Goal: Complete application form

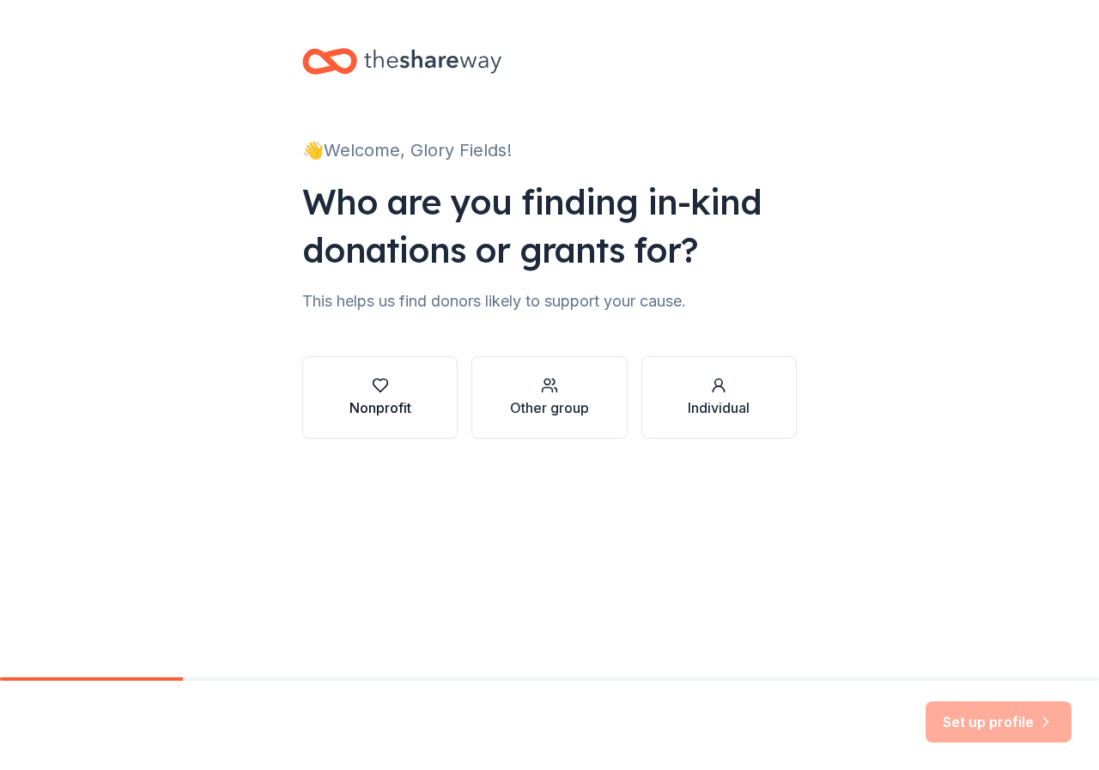
click at [372, 408] on div "Nonprofit" at bounding box center [381, 408] width 62 height 21
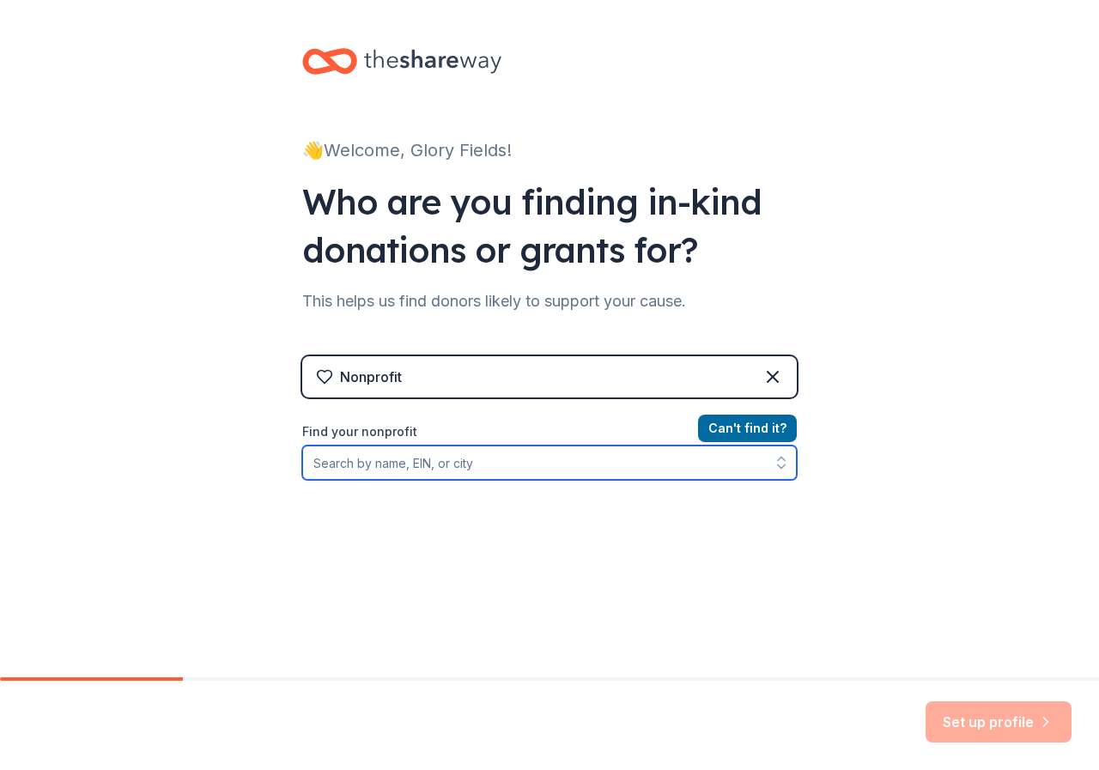
click at [465, 465] on input "Find your nonprofit" at bounding box center [549, 463] width 495 height 34
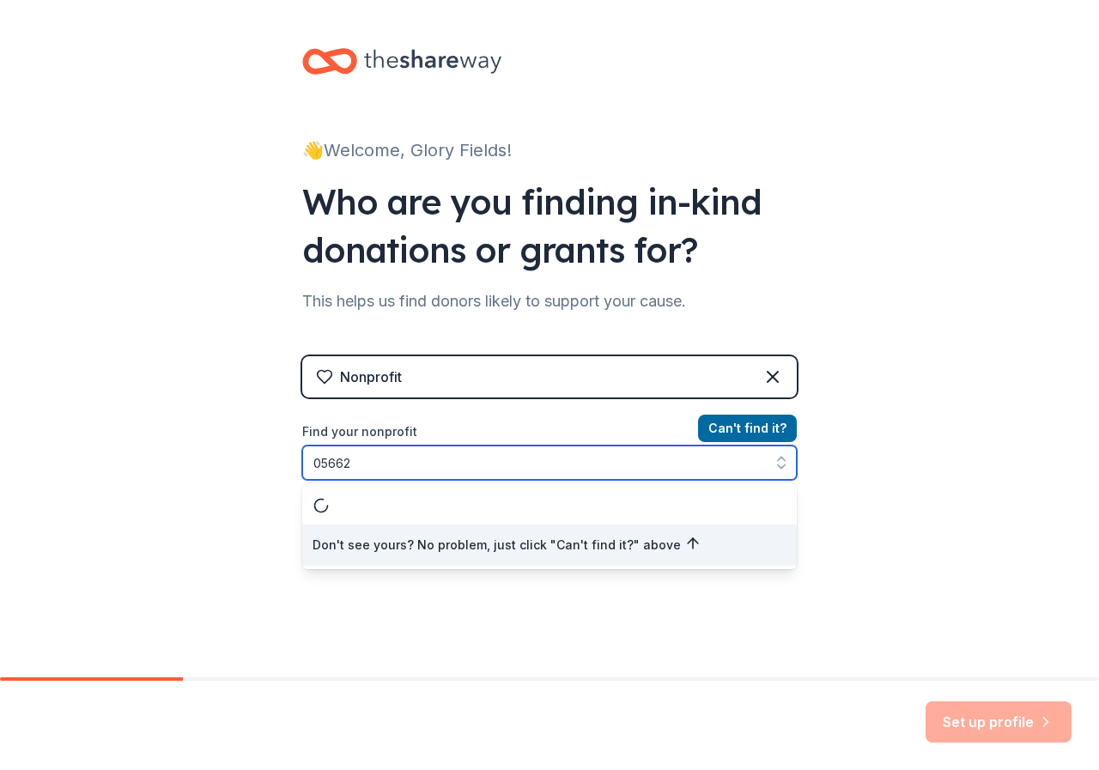
type input "056620"
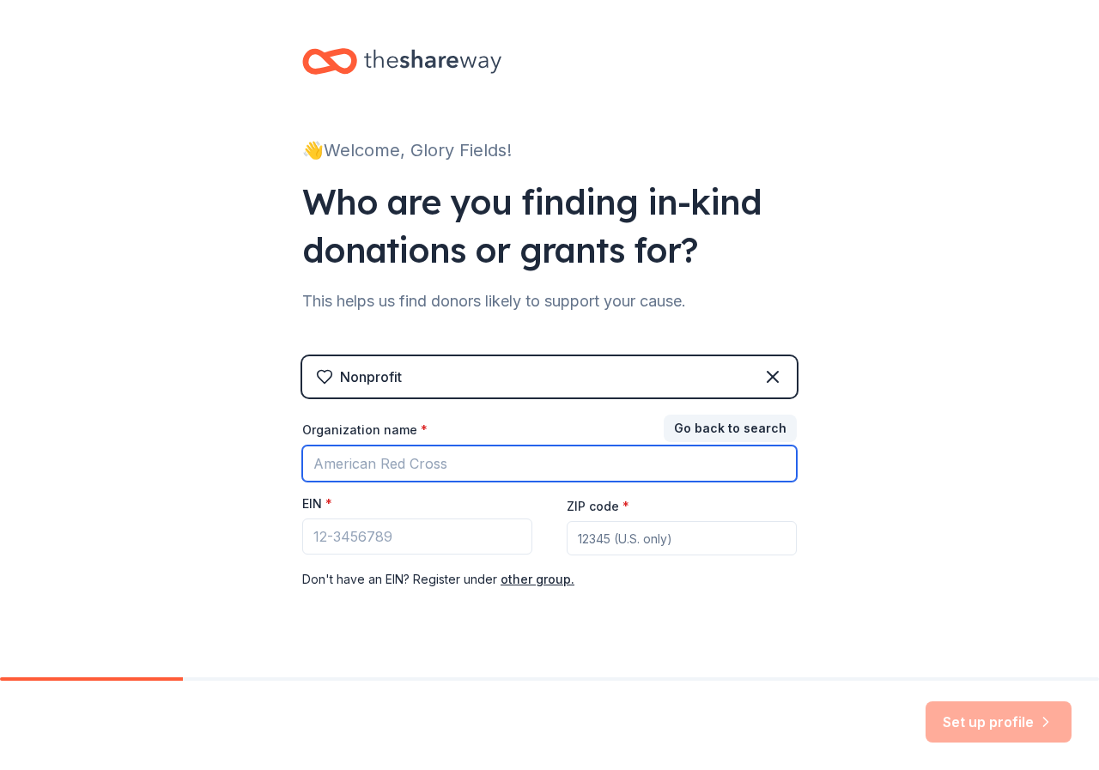
click at [336, 466] on input "Organization name *" at bounding box center [549, 464] width 495 height 36
type input "g"
type input "Glory Fields Development Foundation"
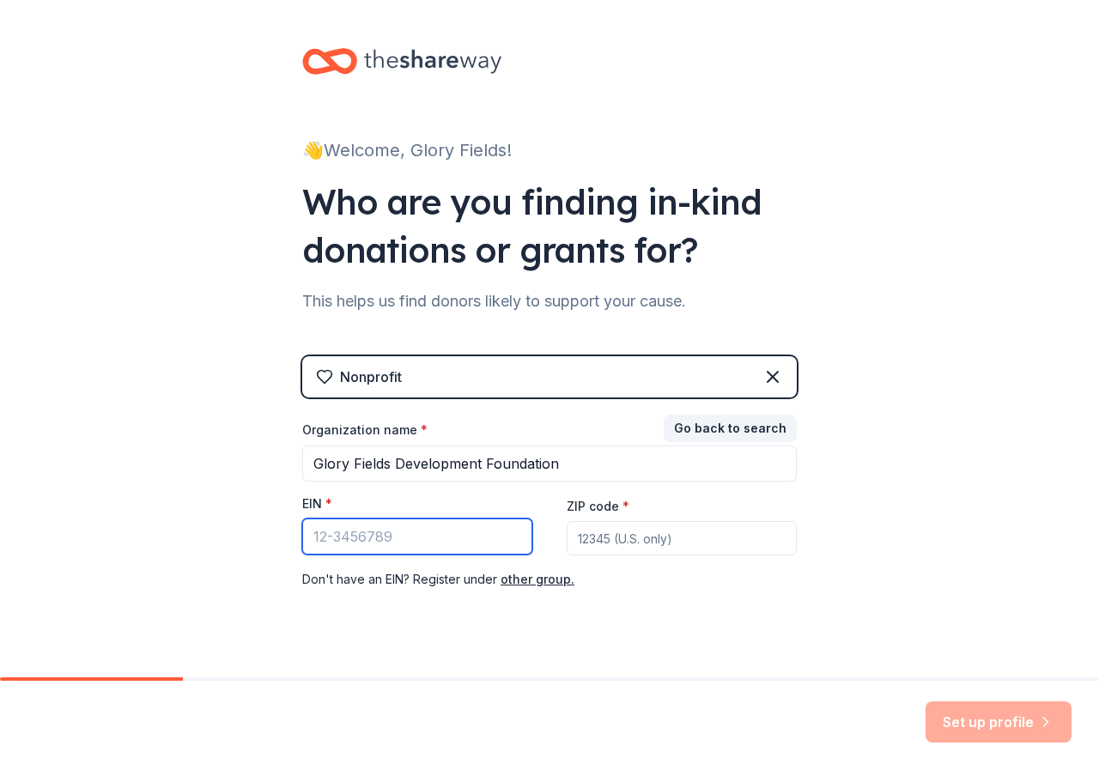
click at [336, 527] on input "EIN *" at bounding box center [417, 537] width 230 height 36
type input "[US_EMPLOYER_IDENTIFICATION_NUMBER]"
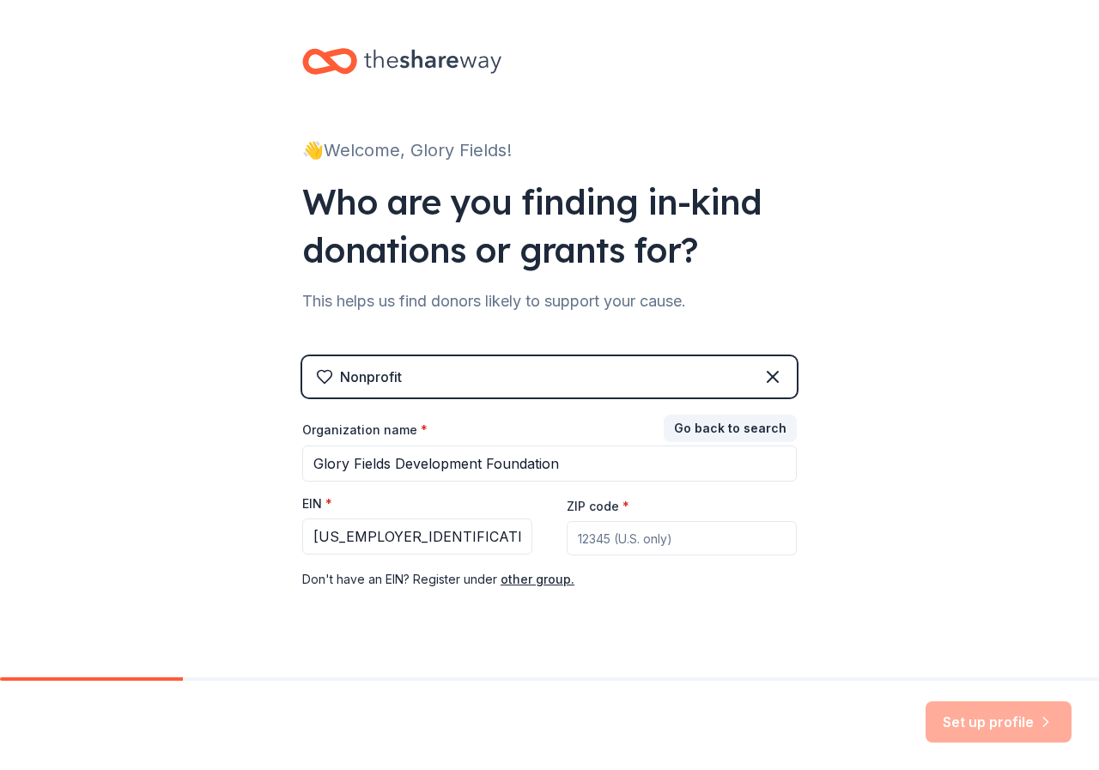
click at [596, 536] on input "ZIP code *" at bounding box center [682, 538] width 230 height 34
type input "00233"
click at [1018, 718] on div "Set up profile" at bounding box center [999, 722] width 146 height 41
click at [1017, 721] on div "Set up profile" at bounding box center [999, 722] width 146 height 41
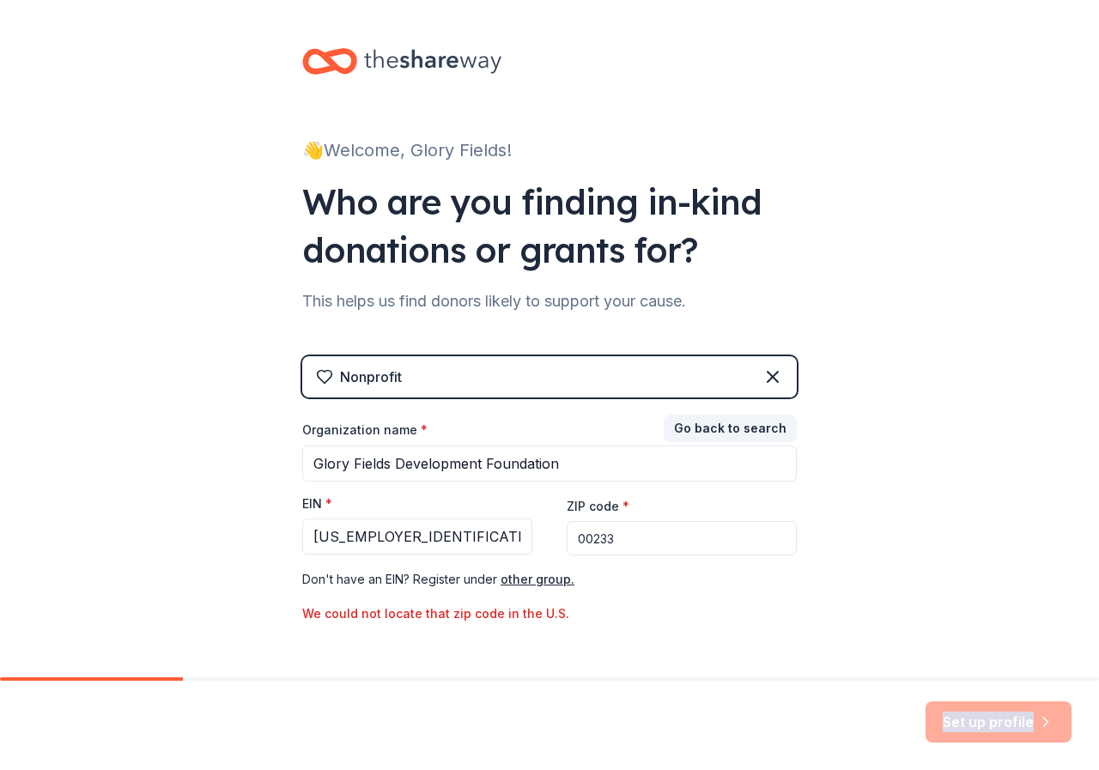
click at [1016, 721] on div "Set up profile" at bounding box center [999, 722] width 146 height 41
click at [768, 376] on icon at bounding box center [773, 377] width 21 height 21
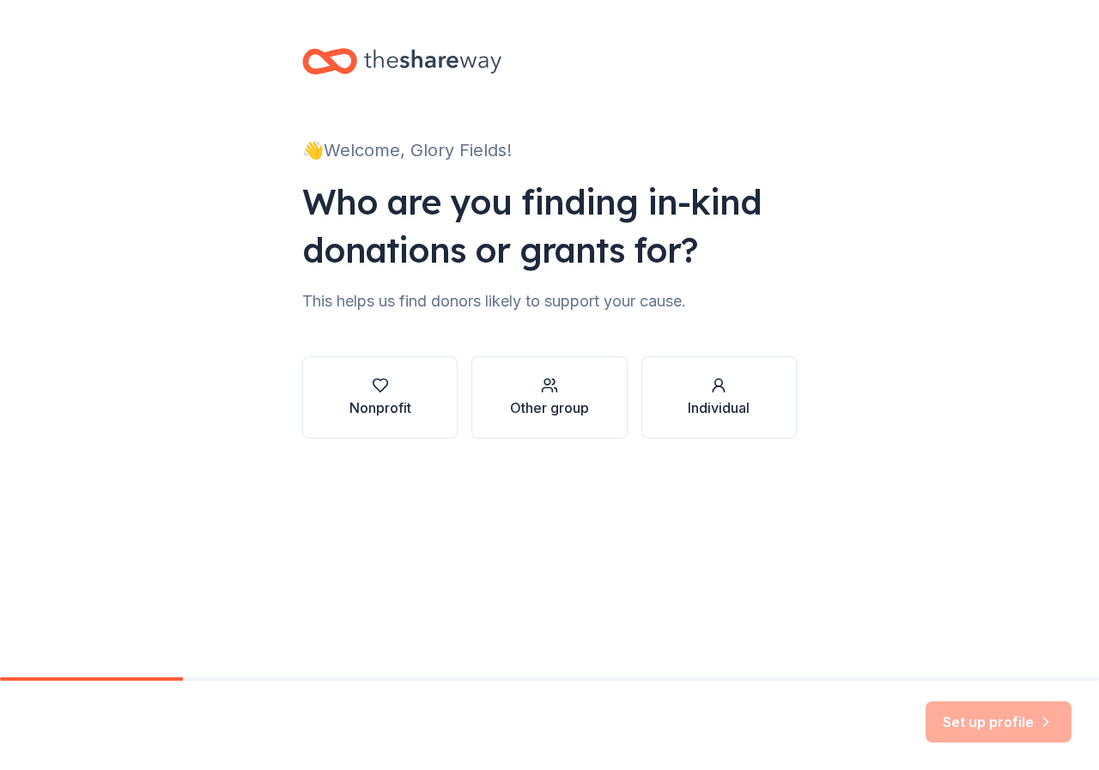
click at [1010, 708] on div "Set up profile" at bounding box center [999, 722] width 146 height 41
click at [1000, 720] on div "Set up profile" at bounding box center [999, 722] width 146 height 41
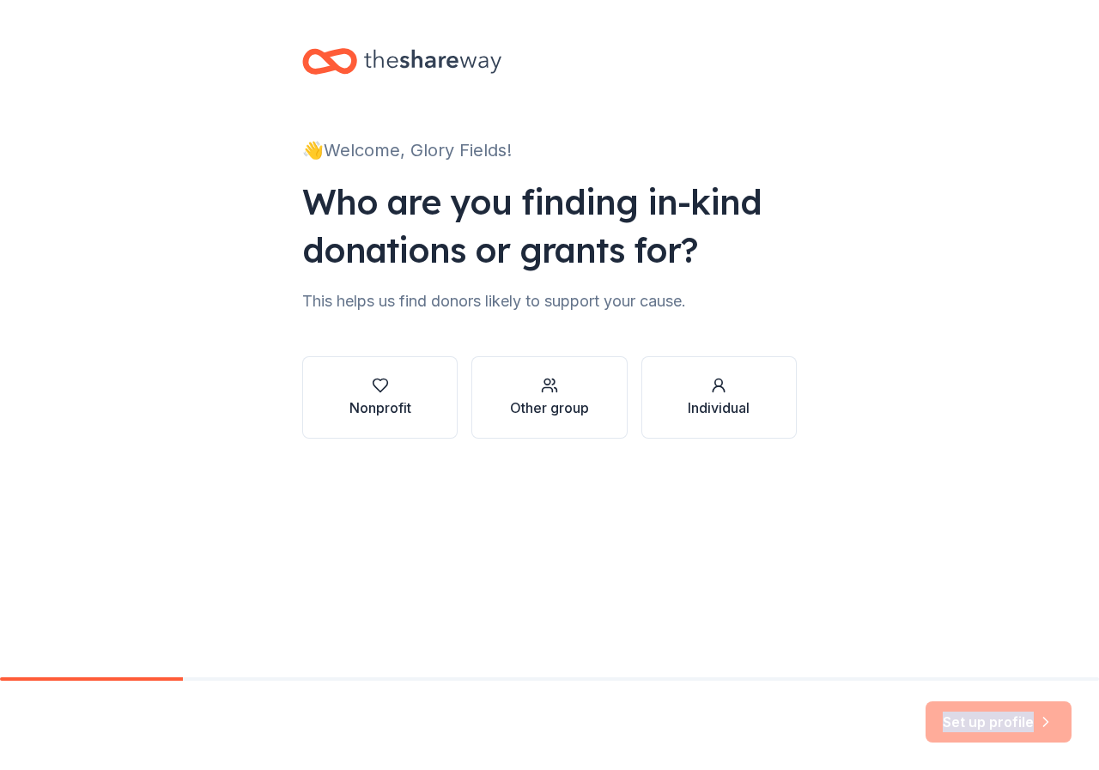
click at [1000, 720] on div "Set up profile" at bounding box center [999, 722] width 146 height 41
click at [1001, 720] on div "Set up profile" at bounding box center [999, 722] width 146 height 41
click at [1001, 715] on div "Set up profile" at bounding box center [999, 722] width 146 height 41
drag, startPoint x: 1002, startPoint y: 715, endPoint x: 994, endPoint y: 697, distance: 20.8
click at [1002, 714] on div "Set up profile" at bounding box center [999, 722] width 146 height 41
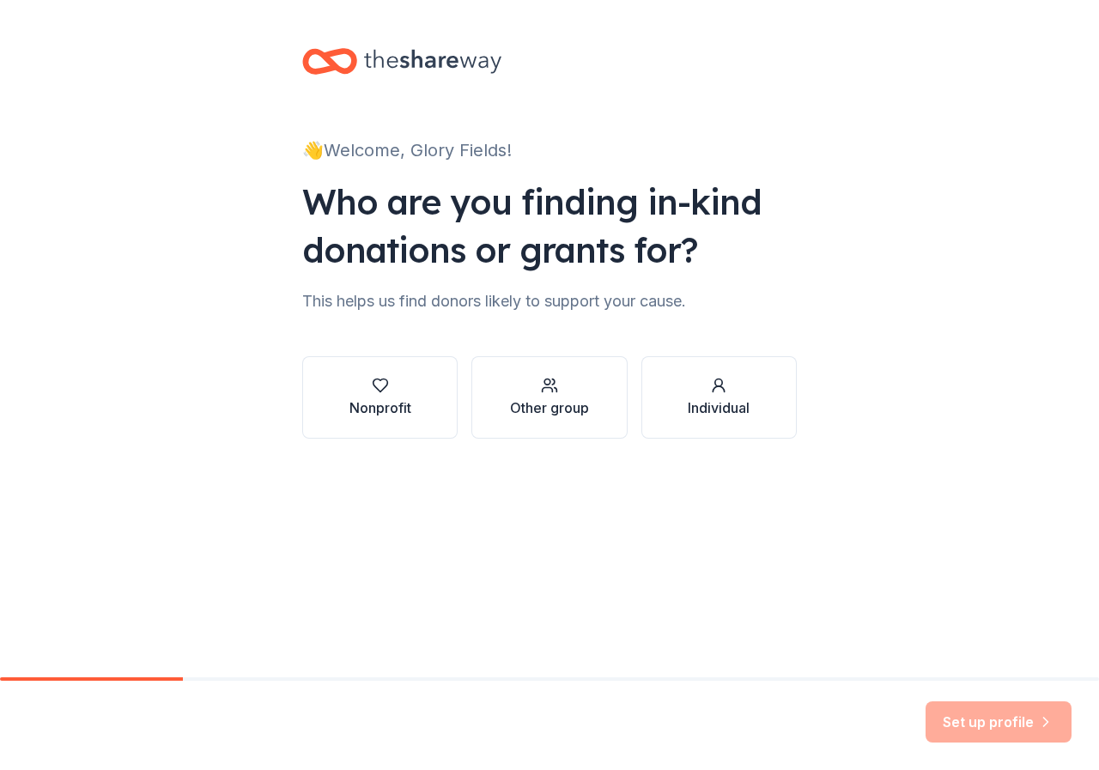
click at [986, 723] on div "Set up profile" at bounding box center [999, 722] width 146 height 41
click at [989, 720] on div "Set up profile" at bounding box center [999, 722] width 146 height 41
click at [715, 398] on div "Individual" at bounding box center [719, 408] width 62 height 21
click at [550, 392] on icon "button" at bounding box center [549, 385] width 17 height 17
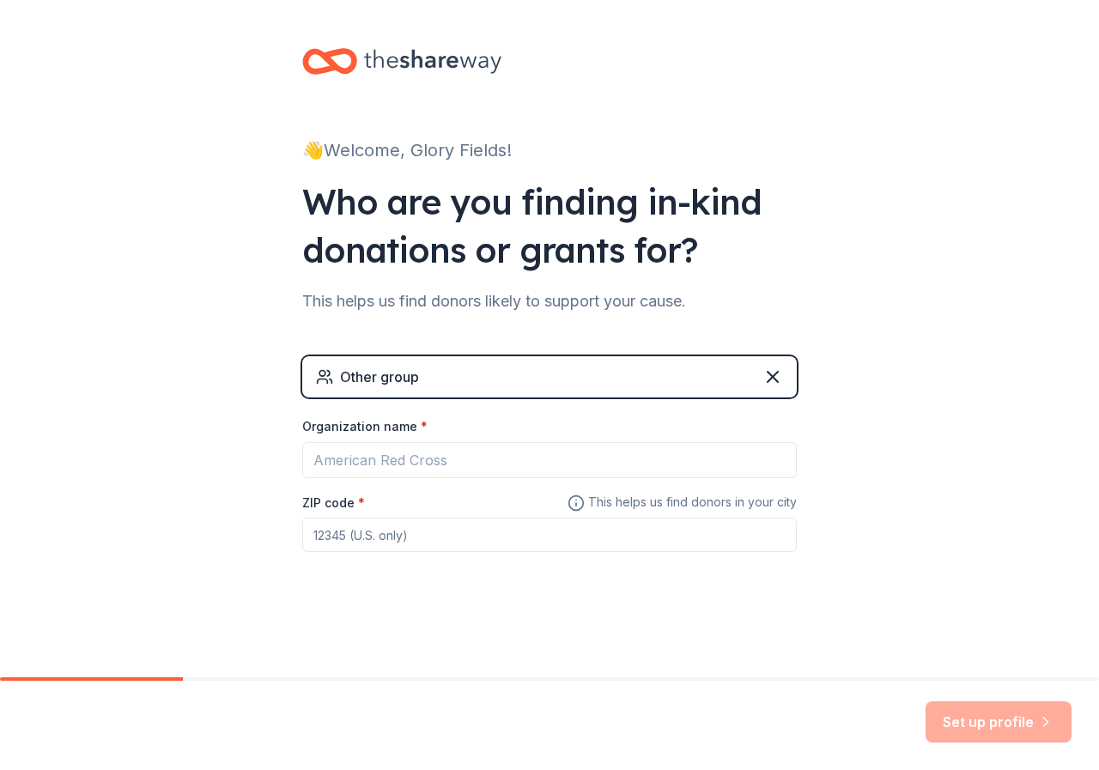
click at [404, 368] on div "Other group" at bounding box center [379, 377] width 79 height 21
click at [401, 374] on div "Other group" at bounding box center [379, 377] width 79 height 21
click at [785, 377] on div "Other group" at bounding box center [549, 376] width 495 height 41
click at [775, 377] on icon at bounding box center [773, 377] width 21 height 21
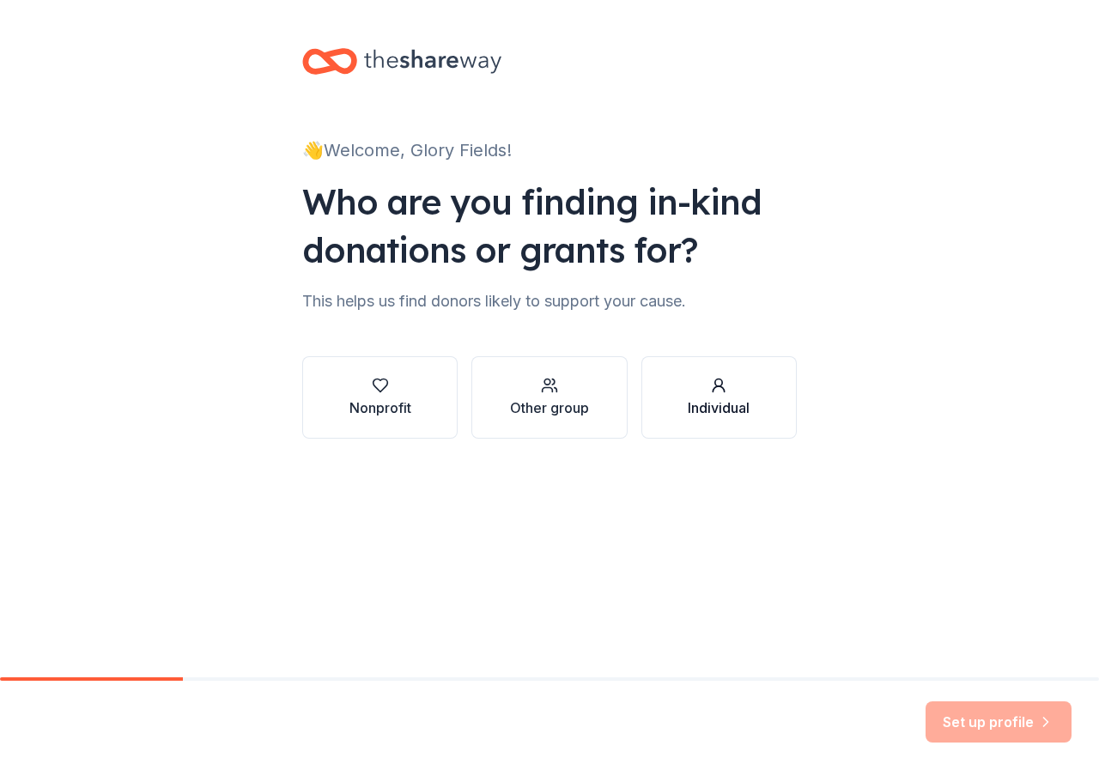
click at [703, 395] on div "Individual" at bounding box center [719, 397] width 62 height 41
